Goal: Register for event/course

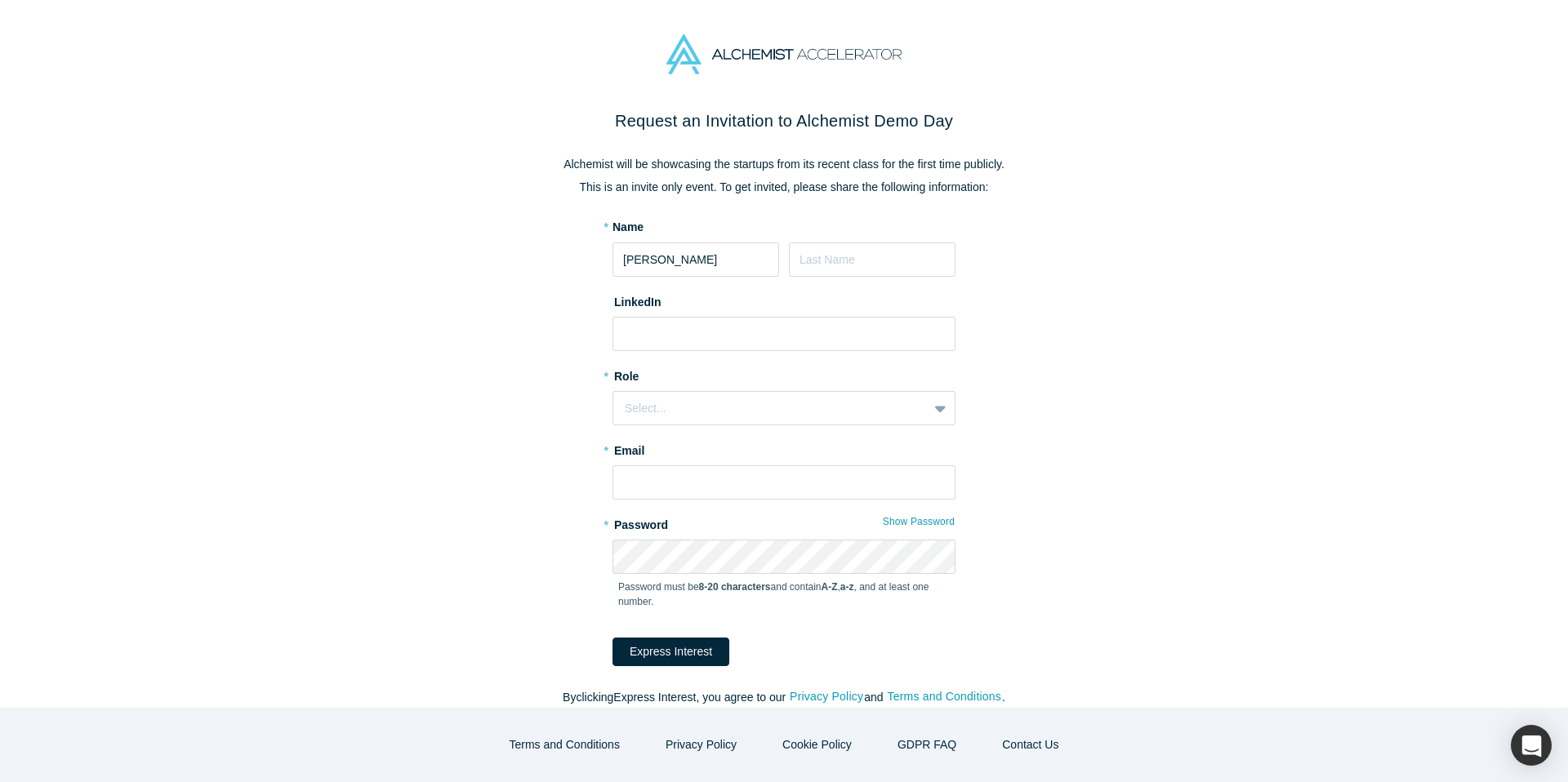
type input "[PERSON_NAME]"
type input "Castro Perez"
paste input "https://www.linkedin.com/in/madonnaperez"
type input "https://www.linkedin.com/in/madonnaperez"
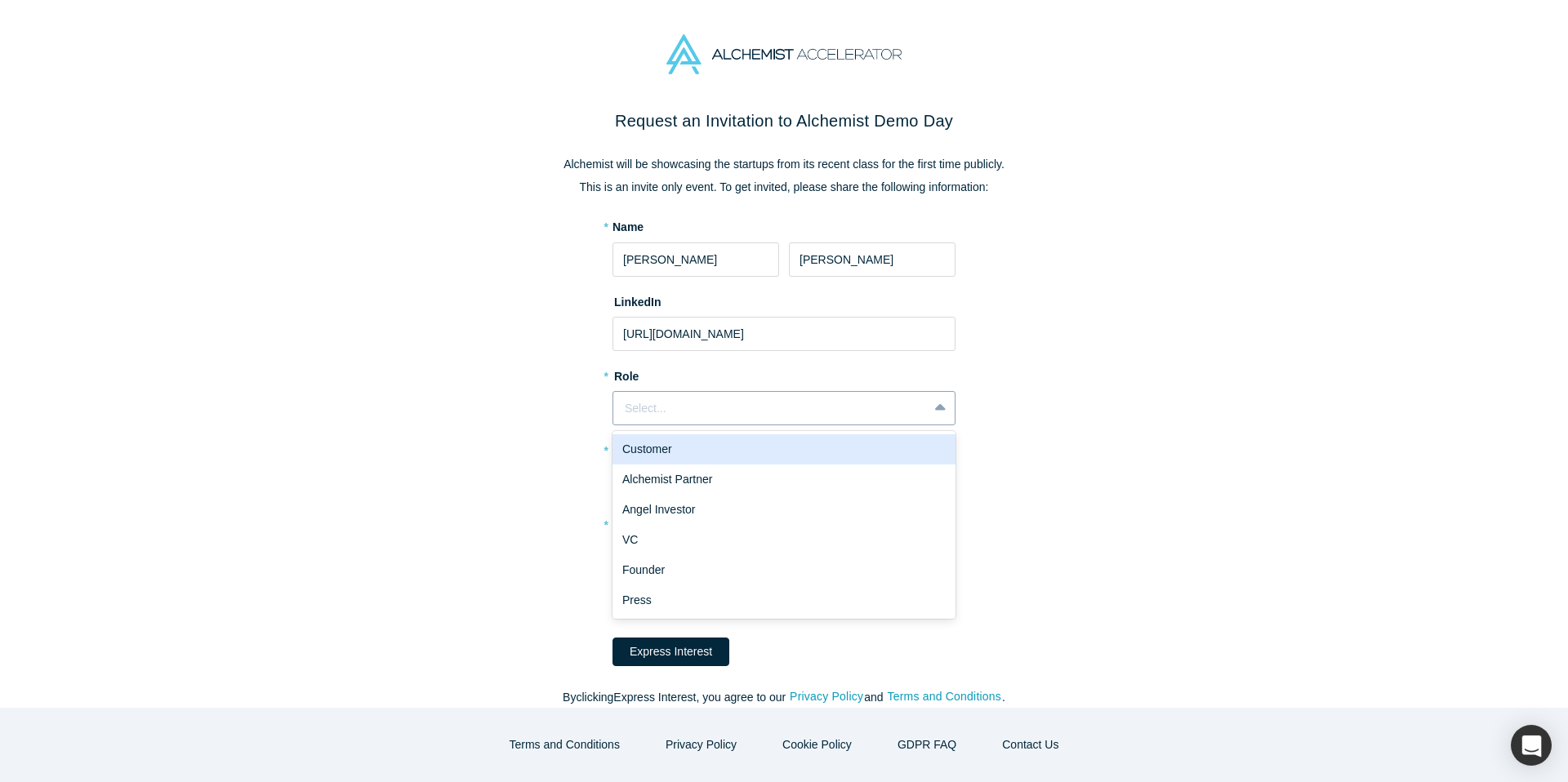
click at [856, 402] on div "Select..." at bounding box center [770, 409] width 291 height 17
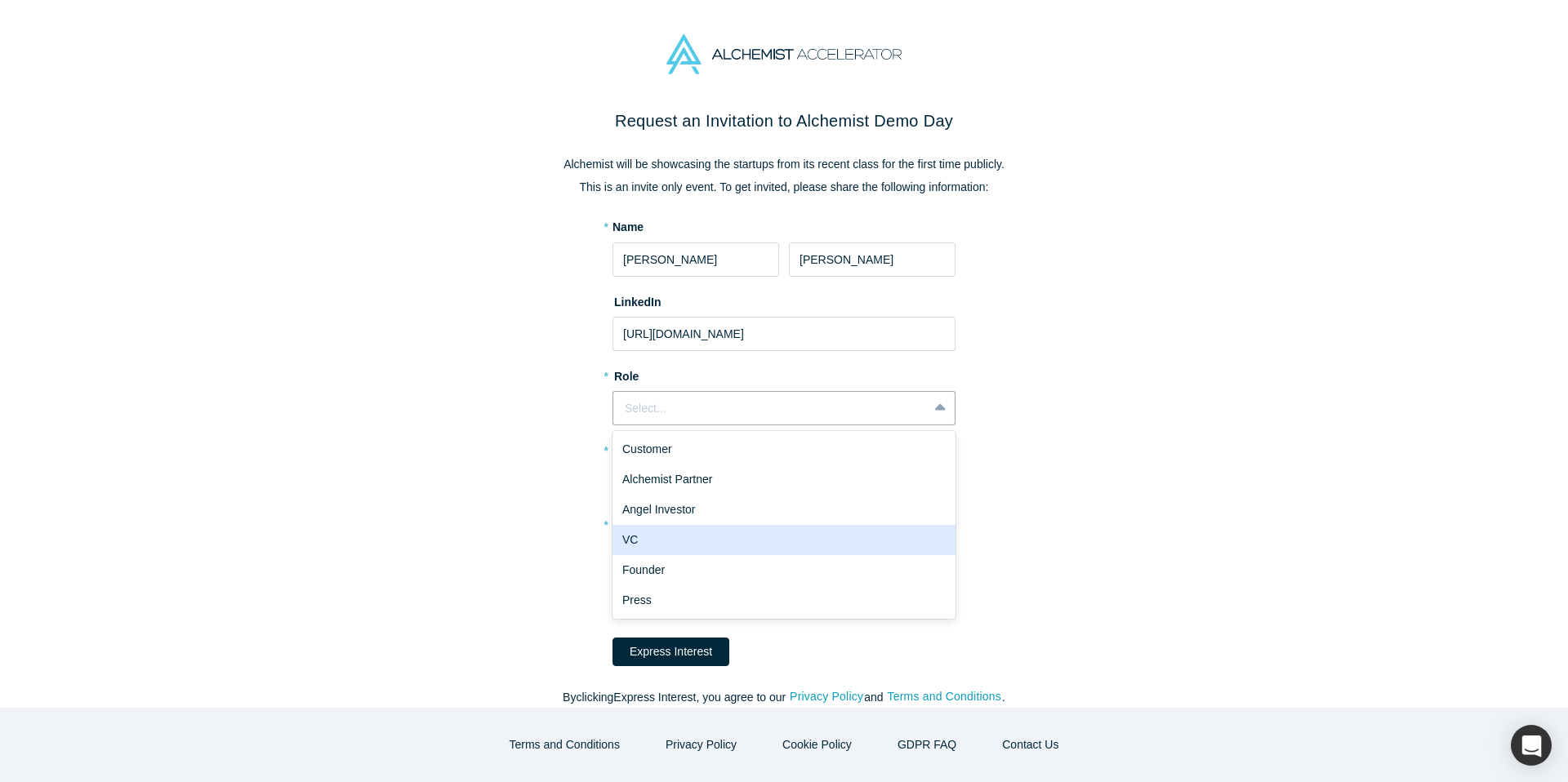
click at [827, 542] on div "VC" at bounding box center [784, 540] width 343 height 30
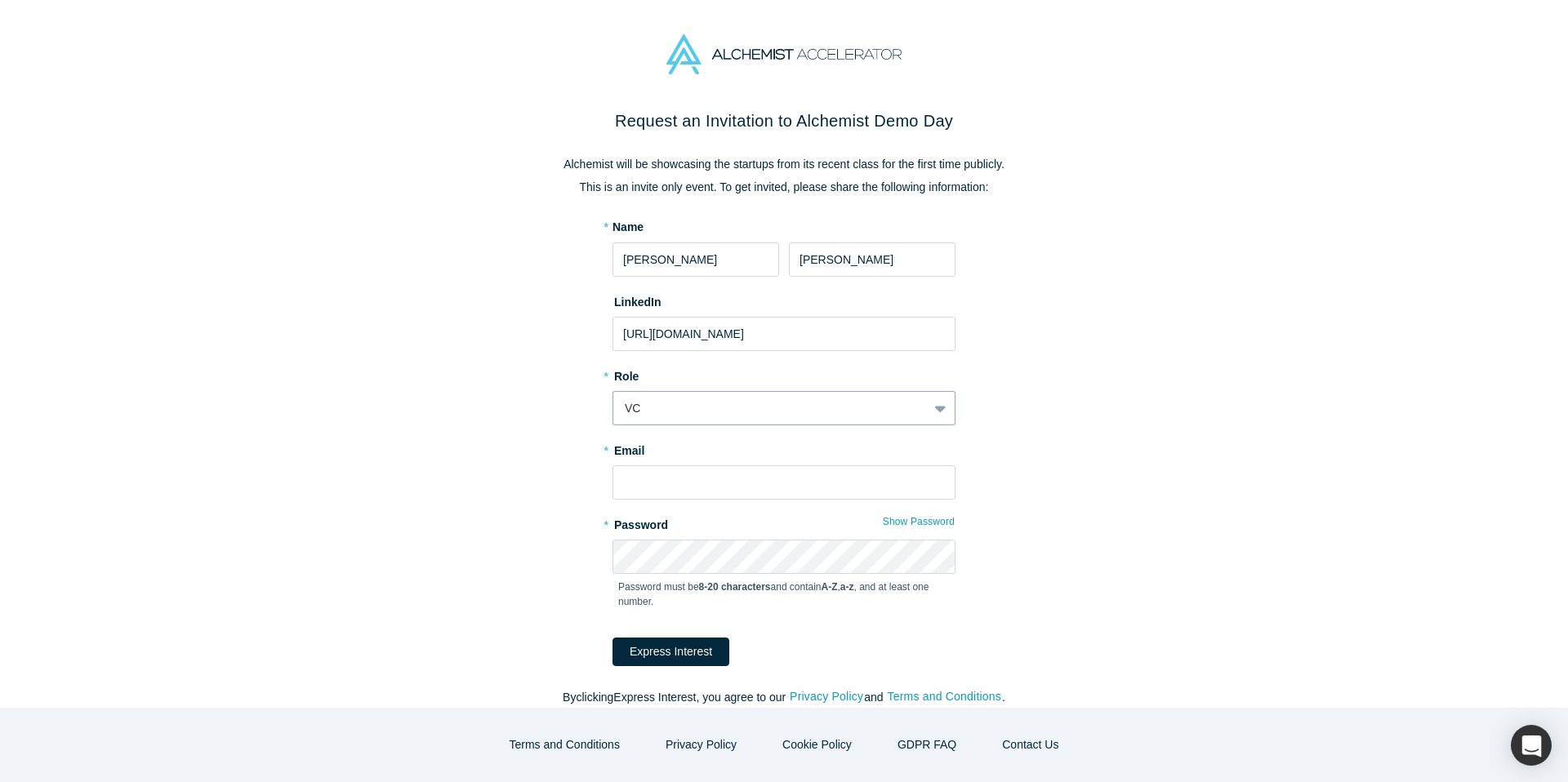
click at [812, 501] on form "* Name Madonna Castro Perez LinkedIn https://www.linkedin.com/in/madonnaperez *…" at bounding box center [784, 442] width 343 height 447
click at [814, 491] on input "text" at bounding box center [784, 482] width 343 height 34
type input "madonna@scv-sbi.com"
click at [613, 637] on button "Express Interest" at bounding box center [671, 651] width 117 height 28
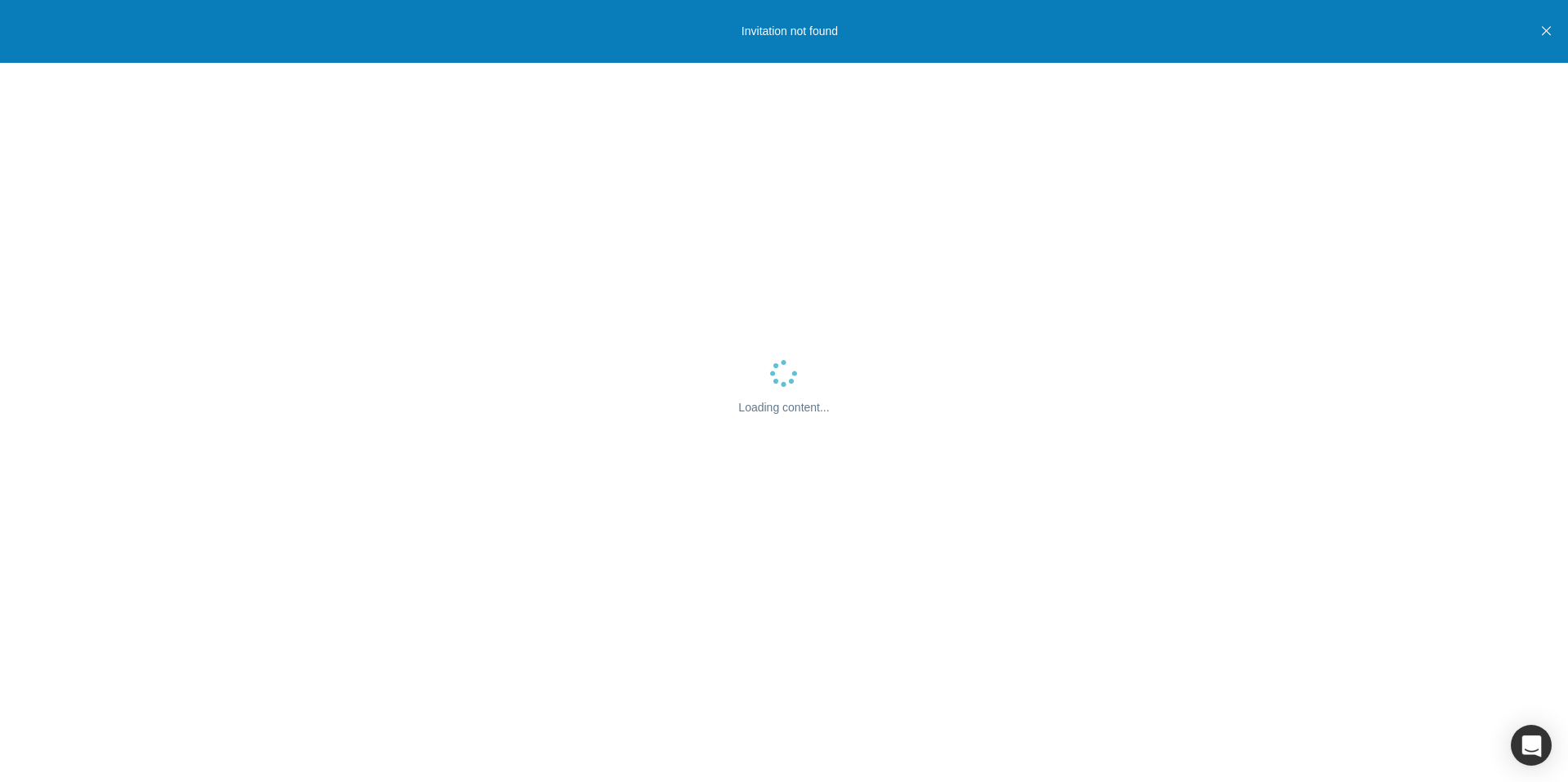
click at [797, 38] on p "Invitation not found" at bounding box center [789, 32] width 96 height 17
